Goal: Information Seeking & Learning: Learn about a topic

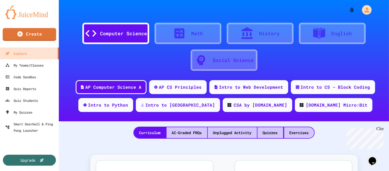
scroll to position [27, 0]
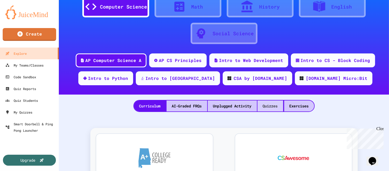
click at [268, 105] on div "Quizzes" at bounding box center [271, 106] width 26 height 11
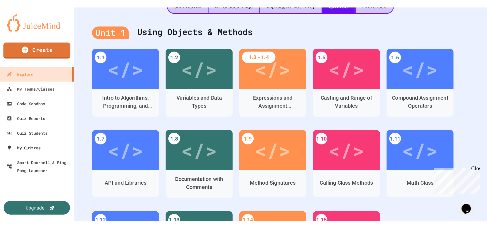
scroll to position [161, 0]
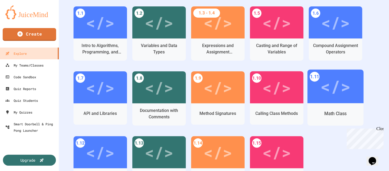
click at [320, 81] on div "</>" at bounding box center [336, 87] width 56 height 34
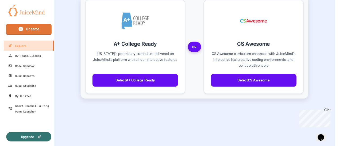
scroll to position [133, 0]
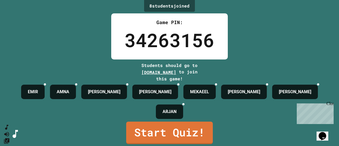
scroll to position [12, 0]
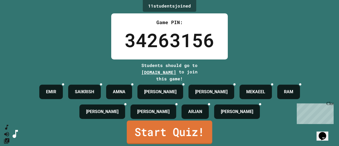
click at [179, 130] on link "Start Quiz!" at bounding box center [170, 132] width 86 height 24
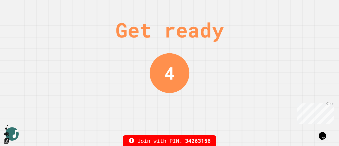
scroll to position [0, 0]
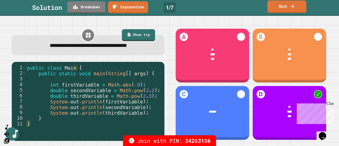
click at [282, 5] on link "Next" at bounding box center [287, 7] width 39 height 13
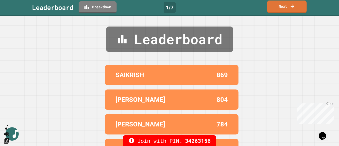
click at [283, 6] on link "Next" at bounding box center [287, 7] width 40 height 13
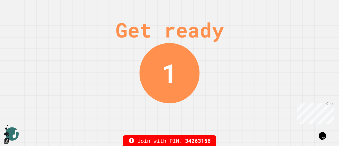
click at [330, 103] on div "Close" at bounding box center [330, 104] width 7 height 7
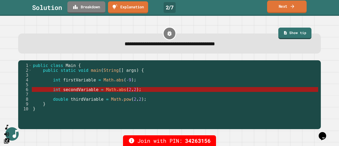
click at [287, 7] on link "Next" at bounding box center [287, 7] width 40 height 13
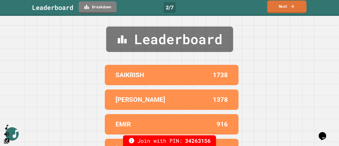
click at [287, 7] on link "Next" at bounding box center [287, 7] width 39 height 13
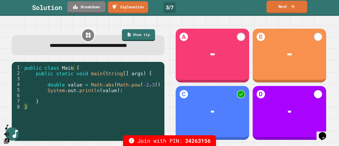
click at [275, 7] on link "Next" at bounding box center [287, 7] width 41 height 13
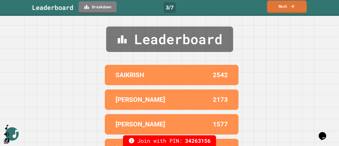
click at [281, 5] on link "Next" at bounding box center [287, 7] width 40 height 13
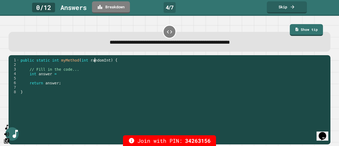
click at [95, 60] on div "public static int myMethod ( int randomInt ) { // Fill in the code... int answe…" at bounding box center [174, 96] width 309 height 77
click at [101, 77] on div "public static int myMethod ( int randomInt ) { // Fill in the code... int answe…" at bounding box center [174, 96] width 309 height 77
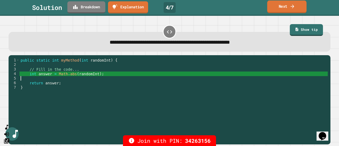
click at [283, 5] on link "Next" at bounding box center [286, 7] width 39 height 13
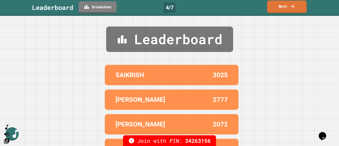
click at [285, 6] on link "Next" at bounding box center [287, 7] width 40 height 13
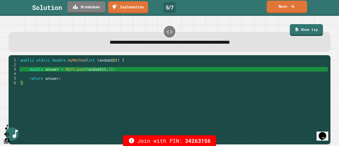
click at [280, 7] on link "Next" at bounding box center [287, 7] width 40 height 13
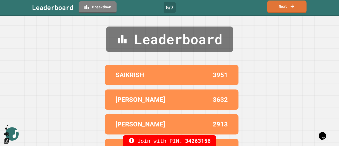
click at [280, 7] on link "Next" at bounding box center [286, 7] width 39 height 13
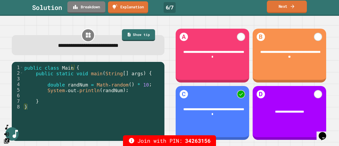
click at [284, 8] on link "Next" at bounding box center [287, 7] width 40 height 13
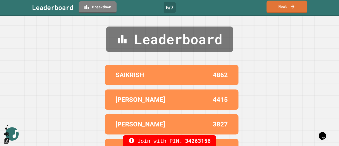
click at [282, 7] on link "Next" at bounding box center [287, 7] width 41 height 13
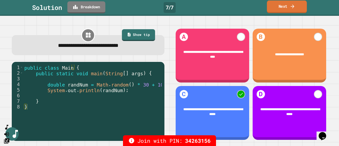
click at [286, 5] on link "Next" at bounding box center [287, 7] width 40 height 13
